Goal: Task Accomplishment & Management: Use online tool/utility

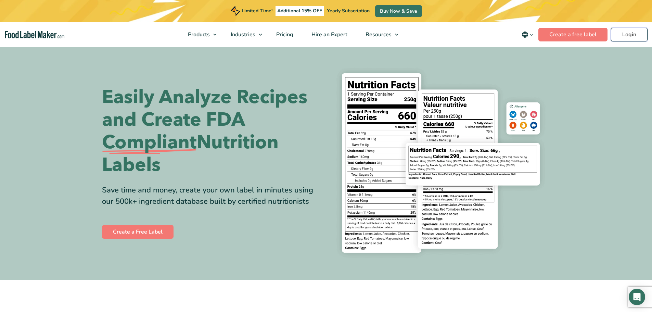
drag, startPoint x: 628, startPoint y: 36, endPoint x: 622, endPoint y: 49, distance: 14.8
click at [628, 36] on link "Login" at bounding box center [629, 35] width 37 height 14
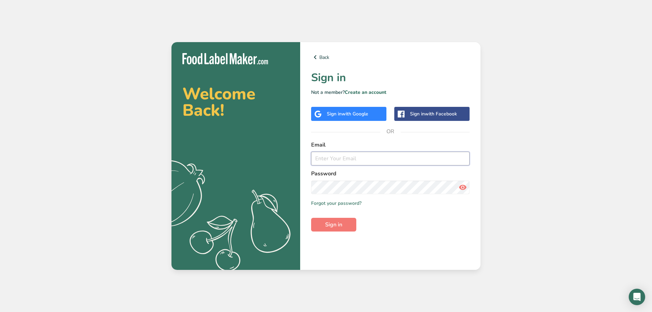
click at [335, 165] on input "email" at bounding box center [390, 159] width 158 height 14
type input "nahomi.espana@atombanana.com"
click at [357, 197] on form "Email nahomi.espana@atombanana.com Password Remember me Forgot your password? S…" at bounding box center [390, 186] width 158 height 91
click at [311, 218] on button "Sign in" at bounding box center [333, 225] width 45 height 14
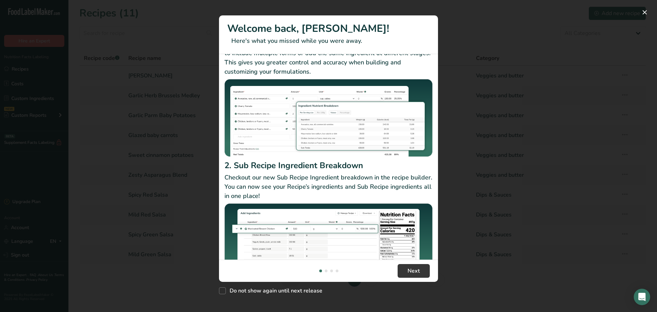
scroll to position [59, 0]
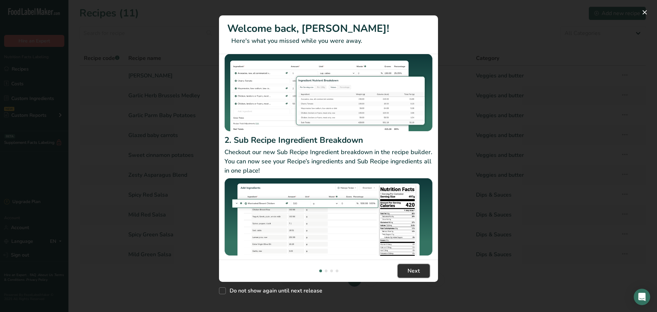
click at [417, 265] on button "Next" at bounding box center [414, 271] width 32 height 14
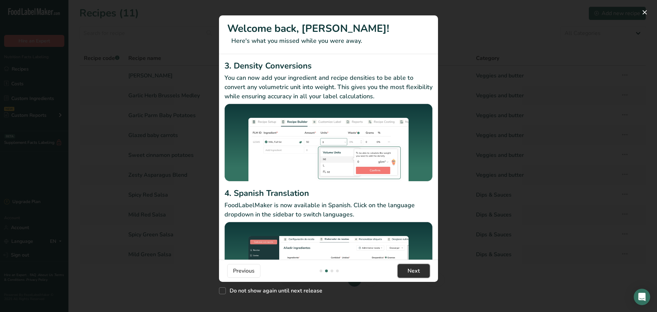
click at [417, 265] on button "Next" at bounding box center [414, 271] width 32 height 14
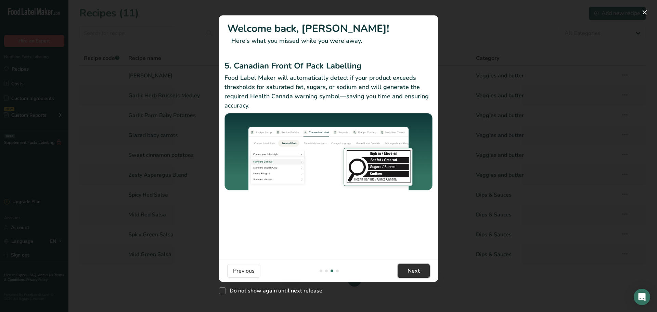
click at [417, 265] on button "Next" at bounding box center [414, 271] width 32 height 14
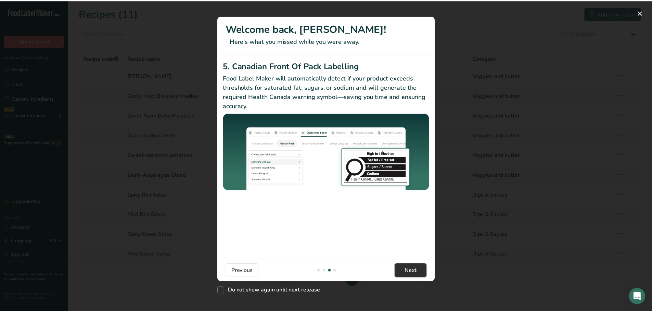
scroll to position [0, 657]
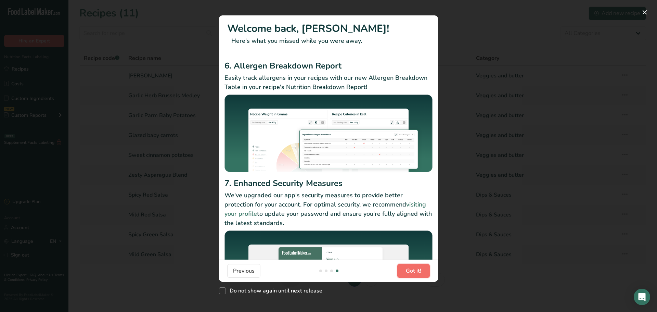
click at [417, 265] on button "Got it!" at bounding box center [413, 271] width 33 height 14
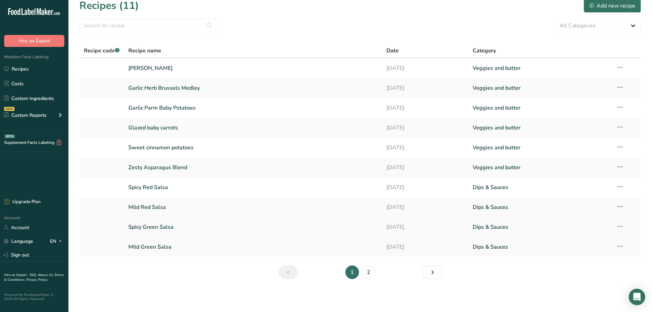
scroll to position [0, 0]
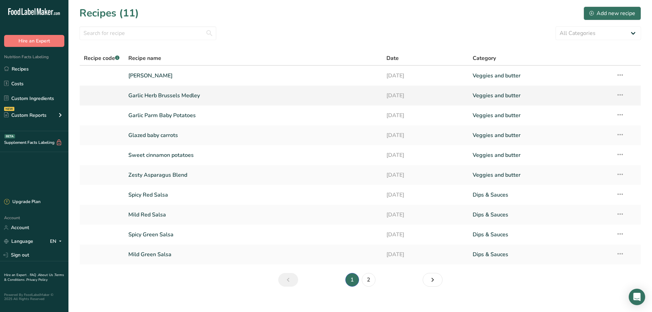
click at [178, 95] on link "Garlic Herb Brussels Medley" at bounding box center [253, 95] width 250 height 14
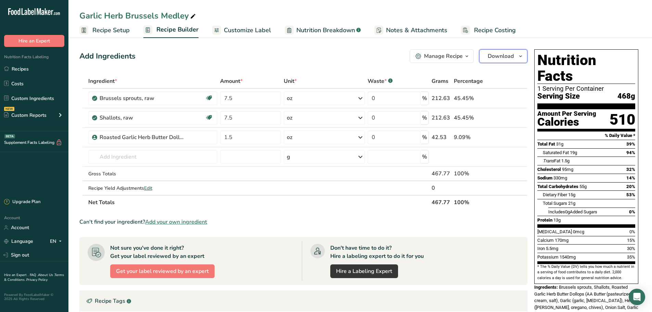
click at [522, 60] on icon "button" at bounding box center [520, 56] width 5 height 9
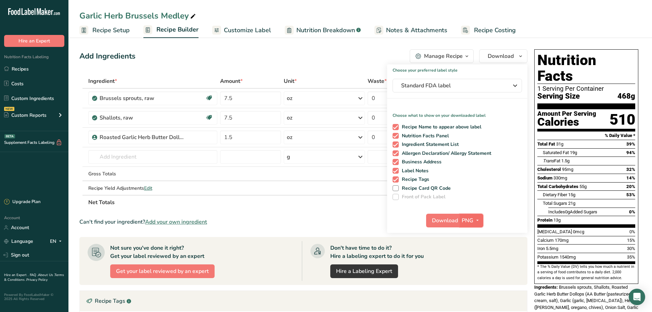
click at [476, 221] on icon "button" at bounding box center [477, 220] width 5 height 9
click at [472, 270] on link "PDF" at bounding box center [472, 267] width 22 height 11
click at [447, 224] on span "Download" at bounding box center [445, 220] width 26 height 8
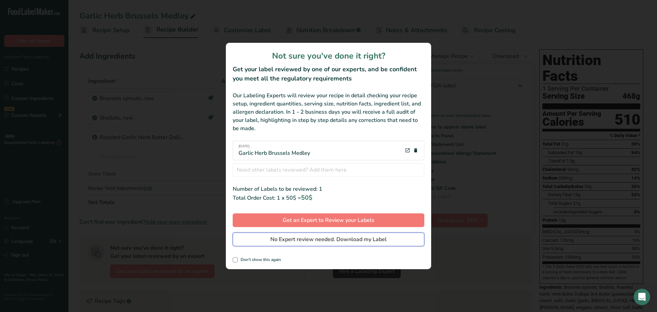
click at [343, 242] on span "No Expert review needed. Download my Label" at bounding box center [328, 239] width 116 height 8
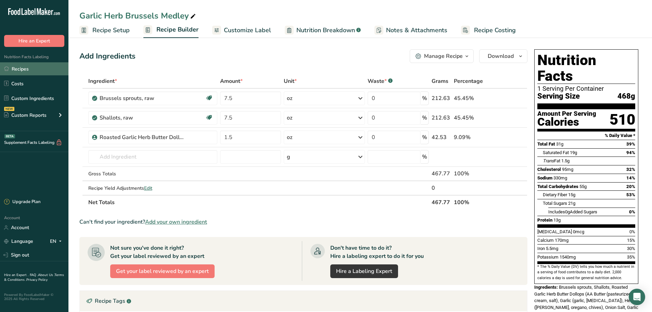
click at [30, 73] on link "Recipes" at bounding box center [34, 68] width 68 height 13
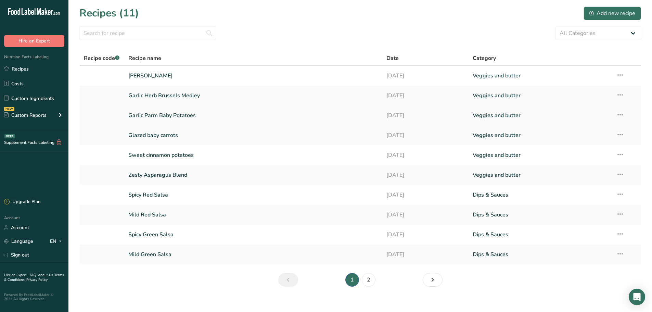
click at [180, 117] on link "Garlic Parm Baby Potatoes" at bounding box center [253, 115] width 250 height 14
